Goal: Information Seeking & Learning: Learn about a topic

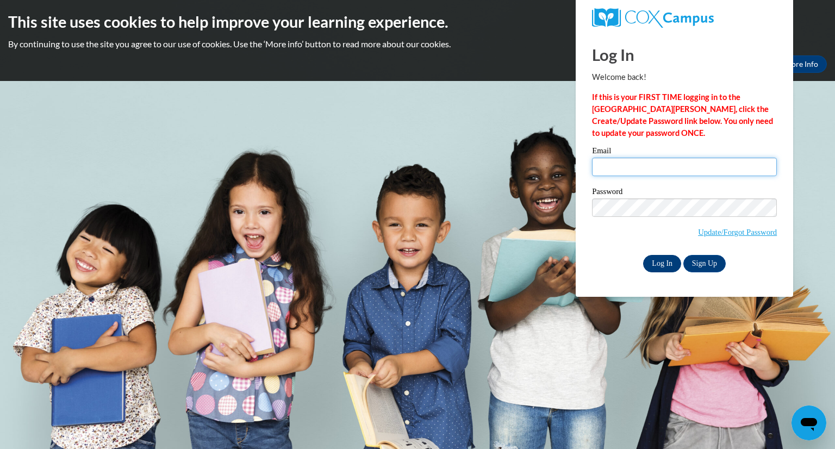
type input "bushar@chipfalls.org"
click at [668, 267] on input "Log In" at bounding box center [662, 263] width 38 height 17
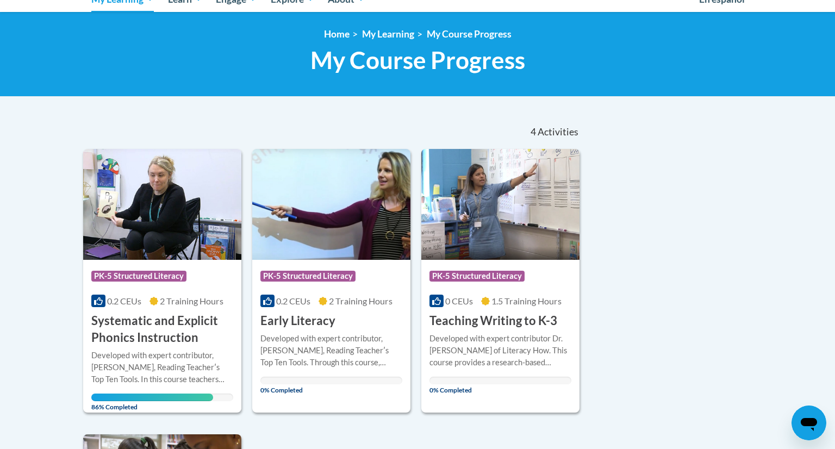
scroll to position [131, 0]
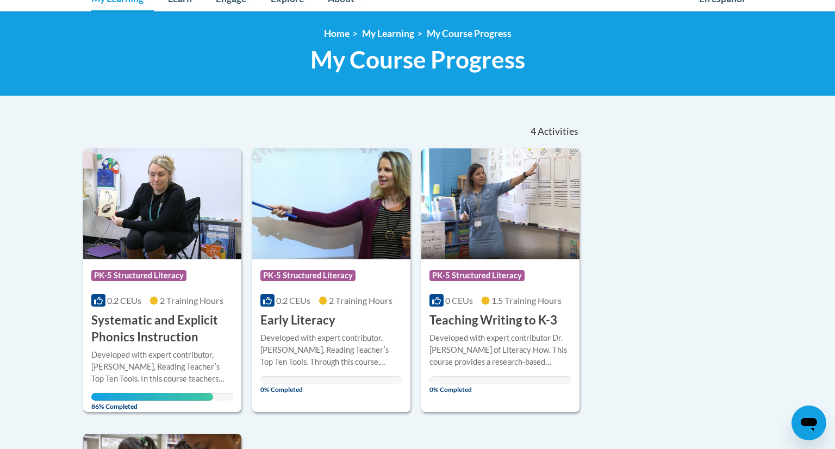
click at [164, 231] on img at bounding box center [162, 203] width 158 height 111
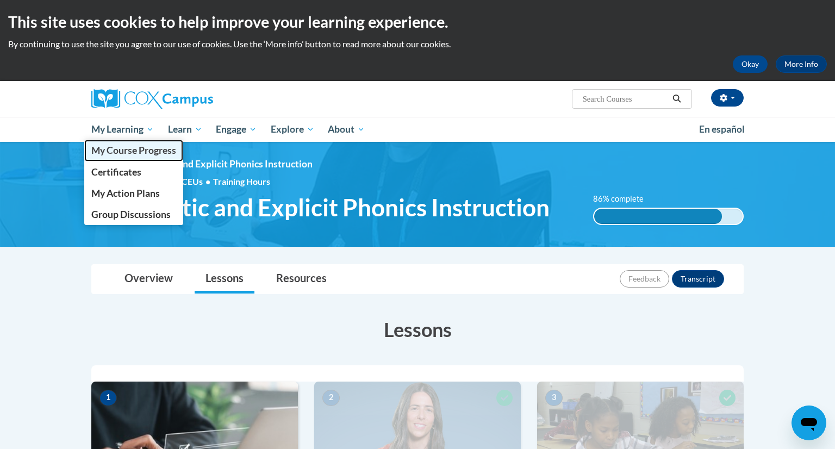
click at [145, 150] on span "My Course Progress" at bounding box center [133, 150] width 85 height 11
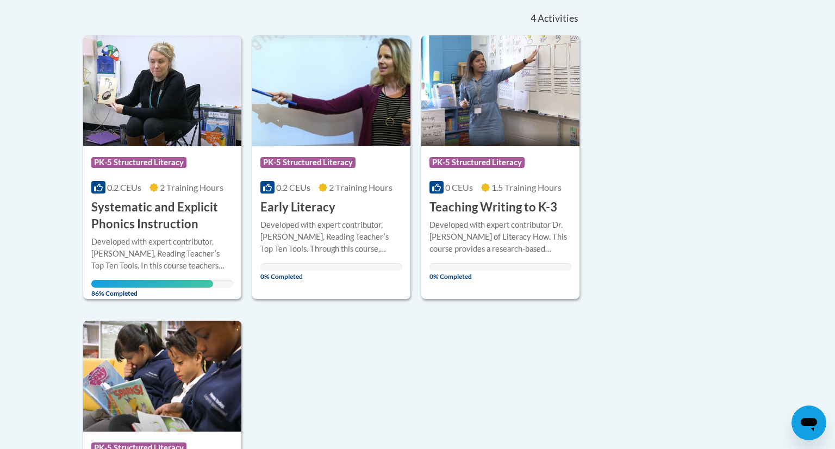
scroll to position [243, 0]
click at [204, 232] on h3 "Systematic and Explicit Phonics Instruction" at bounding box center [162, 217] width 142 height 34
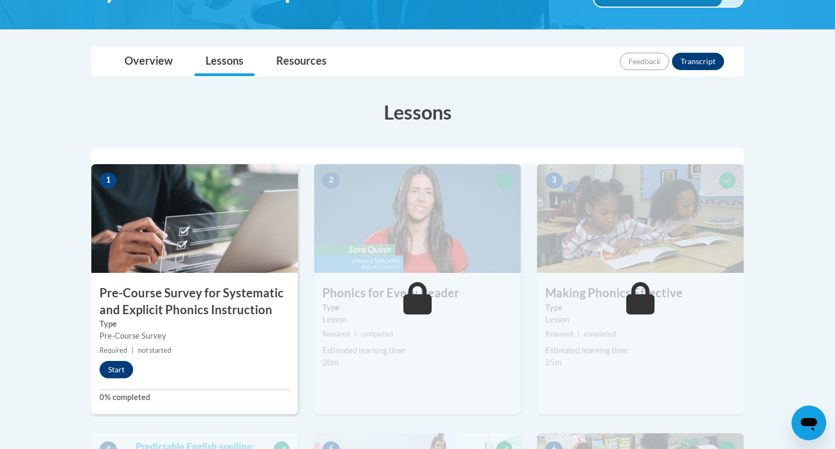
scroll to position [215, 0]
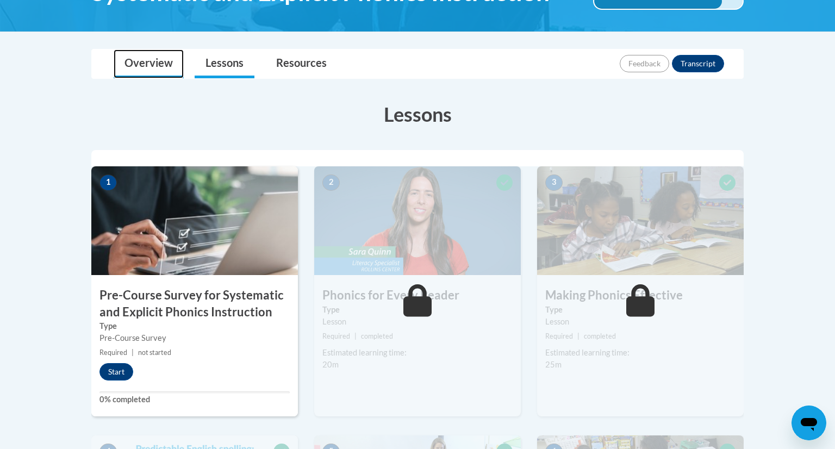
click at [172, 62] on link "Overview" at bounding box center [149, 63] width 70 height 29
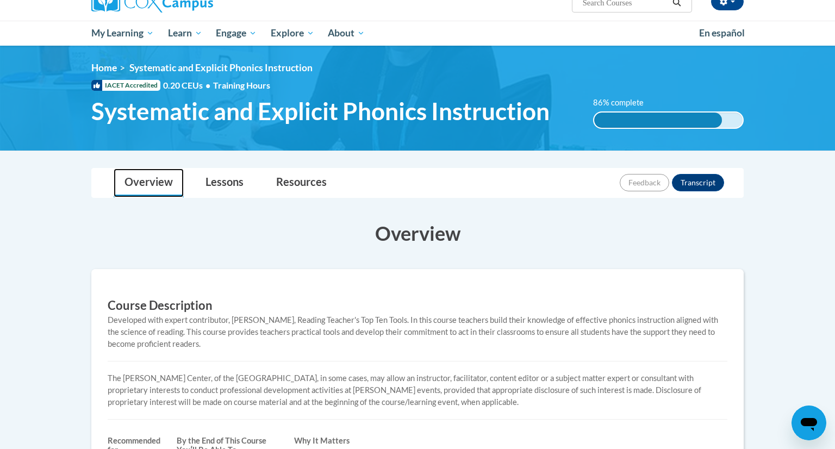
scroll to position [96, 0]
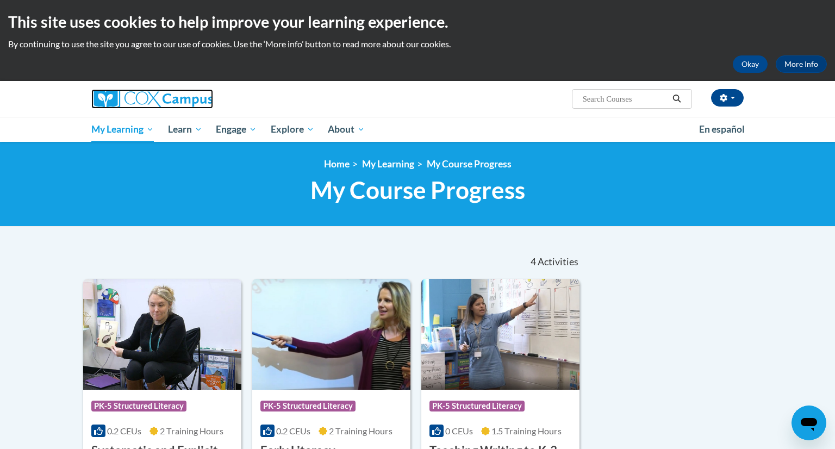
click at [148, 99] on img at bounding box center [152, 99] width 122 height 20
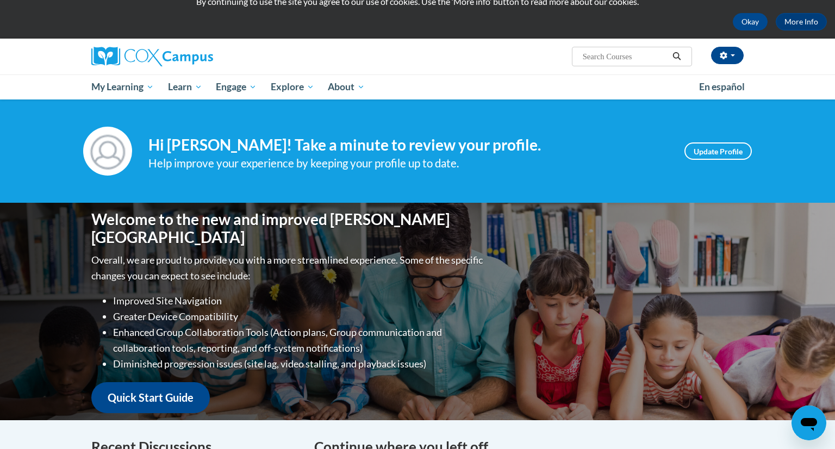
scroll to position [38, 0]
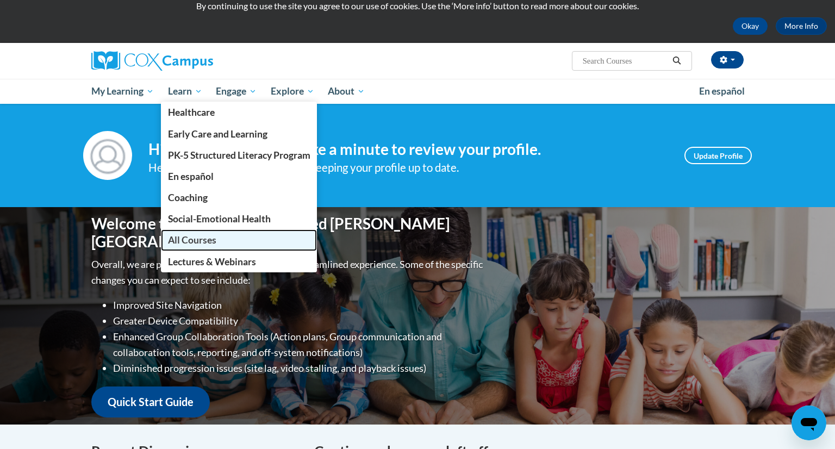
click at [185, 240] on span "All Courses" at bounding box center [192, 239] width 48 height 11
